Goal: Task Accomplishment & Management: Manage account settings

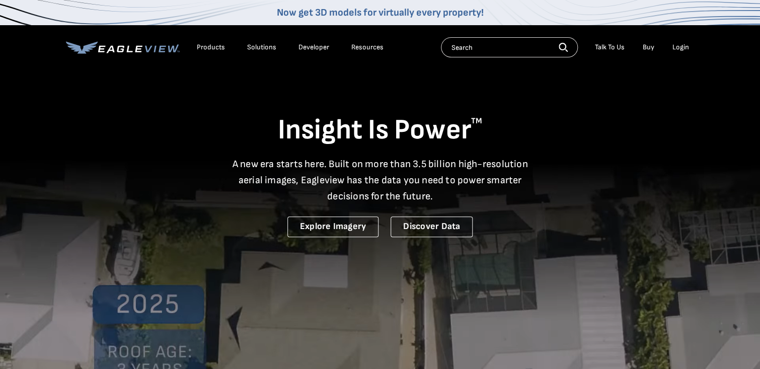
click at [684, 45] on div "Login" at bounding box center [680, 47] width 17 height 9
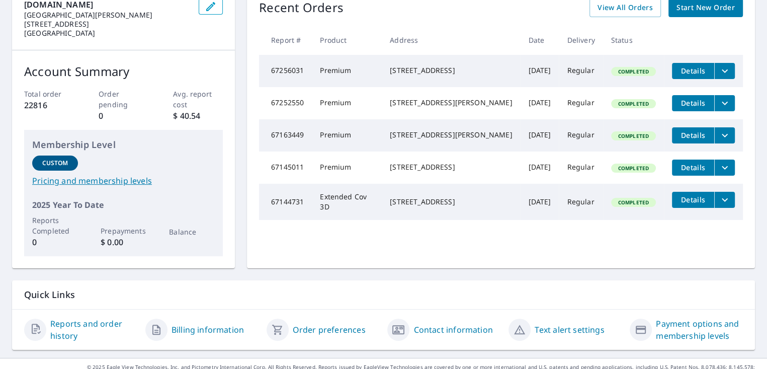
scroll to position [120, 0]
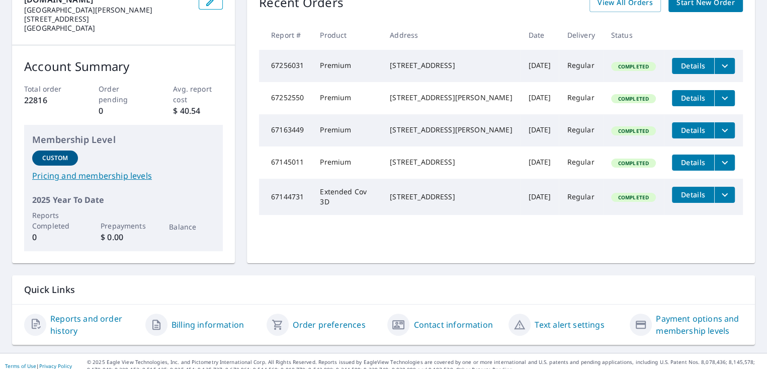
click at [77, 312] on link "Reports and order history" at bounding box center [93, 324] width 87 height 24
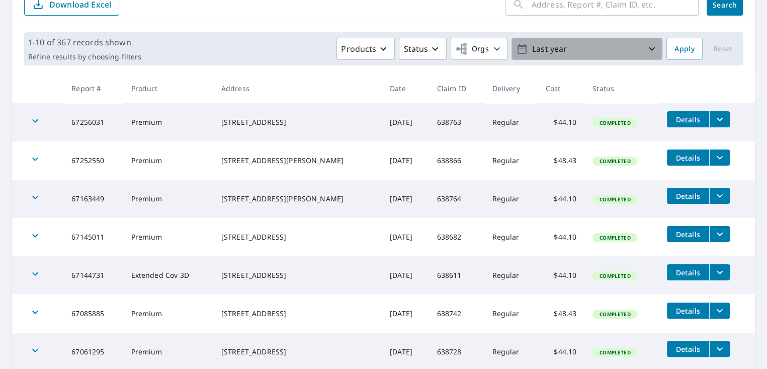
click at [646, 48] on icon "button" at bounding box center [652, 49] width 12 height 12
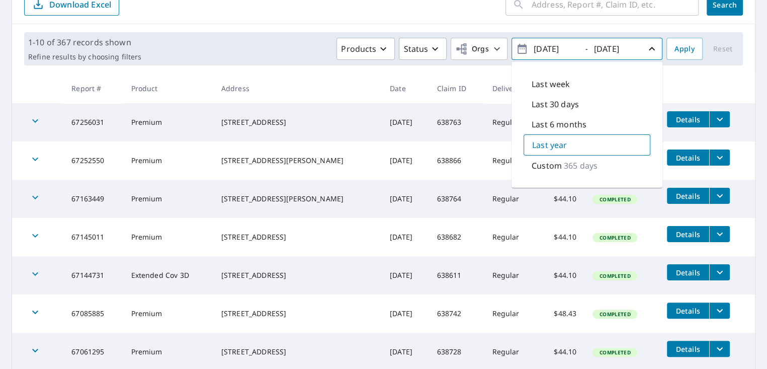
click at [646, 50] on icon "button" at bounding box center [652, 49] width 12 height 12
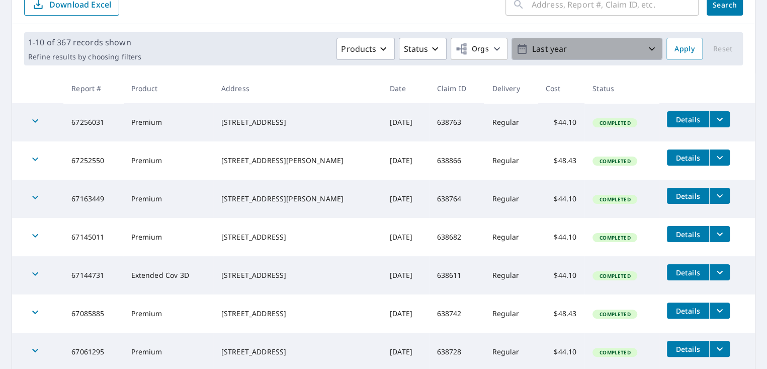
click at [646, 47] on icon "button" at bounding box center [652, 49] width 12 height 12
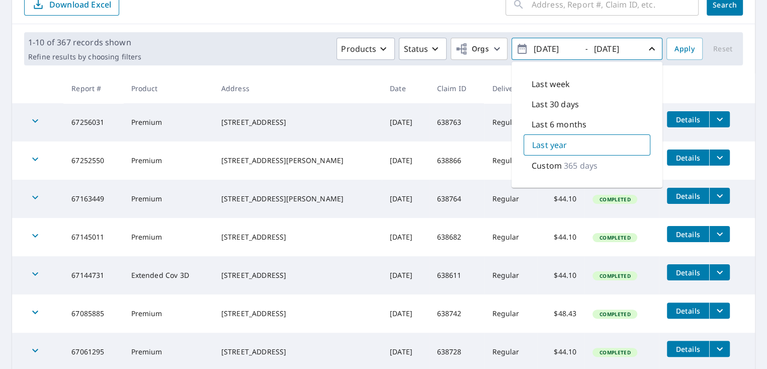
click at [565, 164] on p "365 days" at bounding box center [581, 165] width 34 height 12
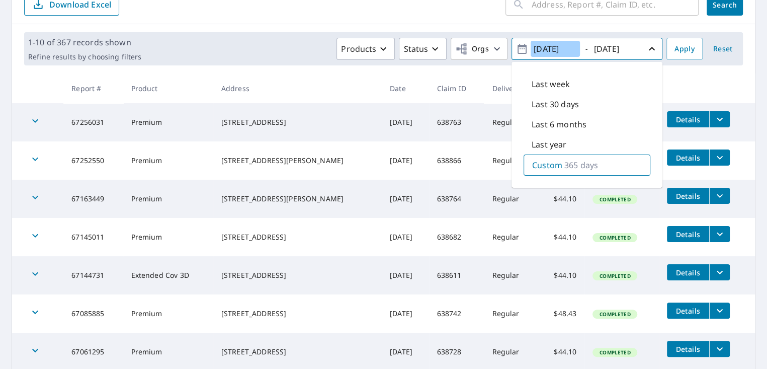
drag, startPoint x: 571, startPoint y: 50, endPoint x: 541, endPoint y: 51, distance: 29.7
click at [541, 51] on input "2024/09/08" at bounding box center [555, 49] width 49 height 16
type input "2025/08/01"
drag, startPoint x: 632, startPoint y: 47, endPoint x: 614, endPoint y: 50, distance: 18.4
click at [614, 50] on input "2025/09/08" at bounding box center [615, 49] width 49 height 16
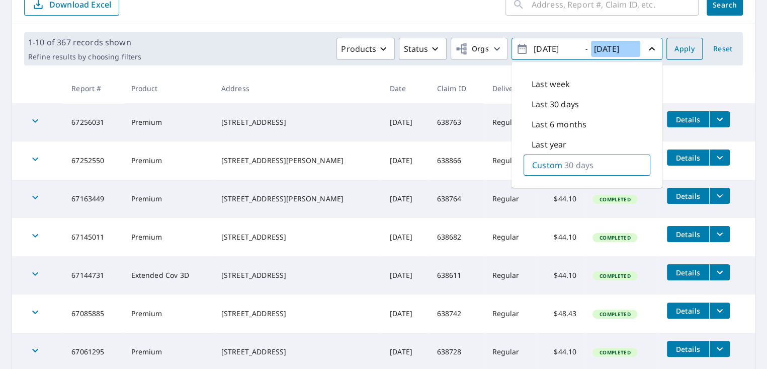
type input "2025/08/31"
click at [676, 49] on span "Apply" at bounding box center [685, 49] width 20 height 13
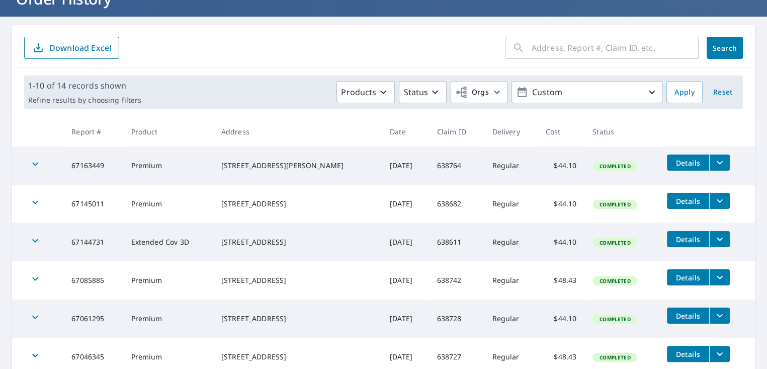
scroll to position [19, 0]
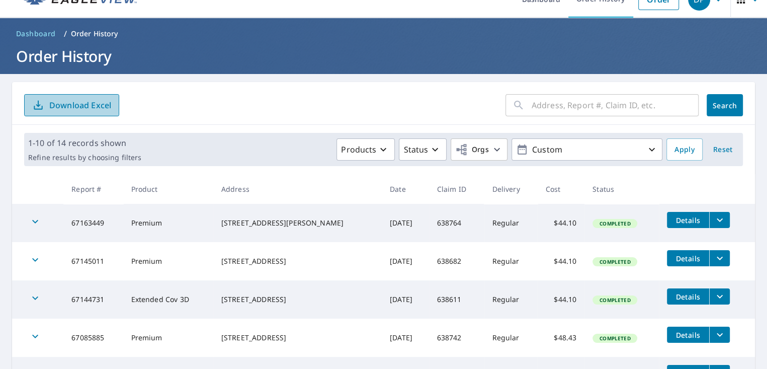
click at [85, 97] on button "Download Excel" at bounding box center [71, 105] width 95 height 22
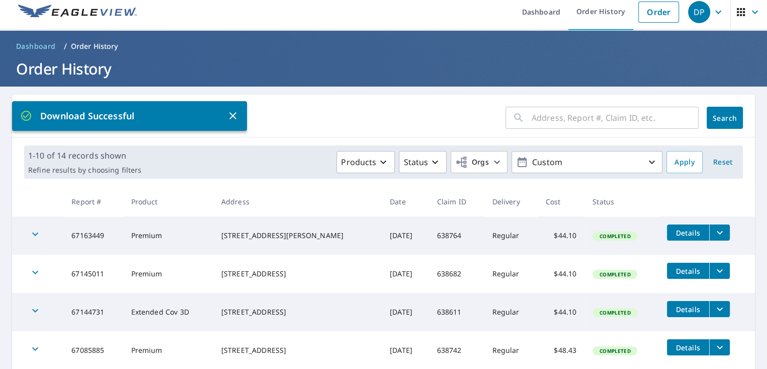
scroll to position [0, 0]
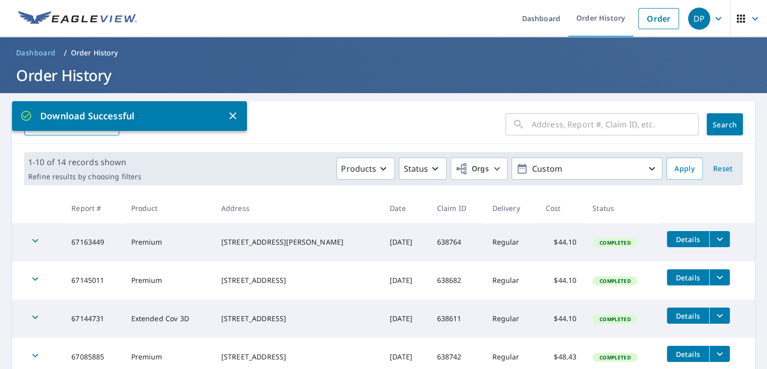
click at [712, 17] on icon "button" at bounding box center [718, 19] width 12 height 12
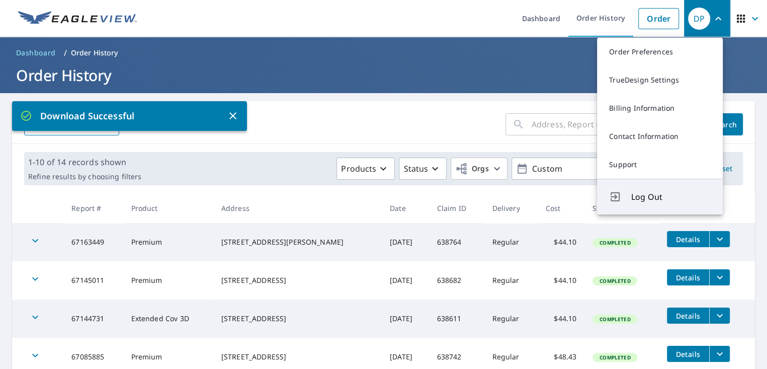
click at [647, 197] on span "Log Out" at bounding box center [670, 197] width 79 height 12
